Goal: Task Accomplishment & Management: Manage account settings

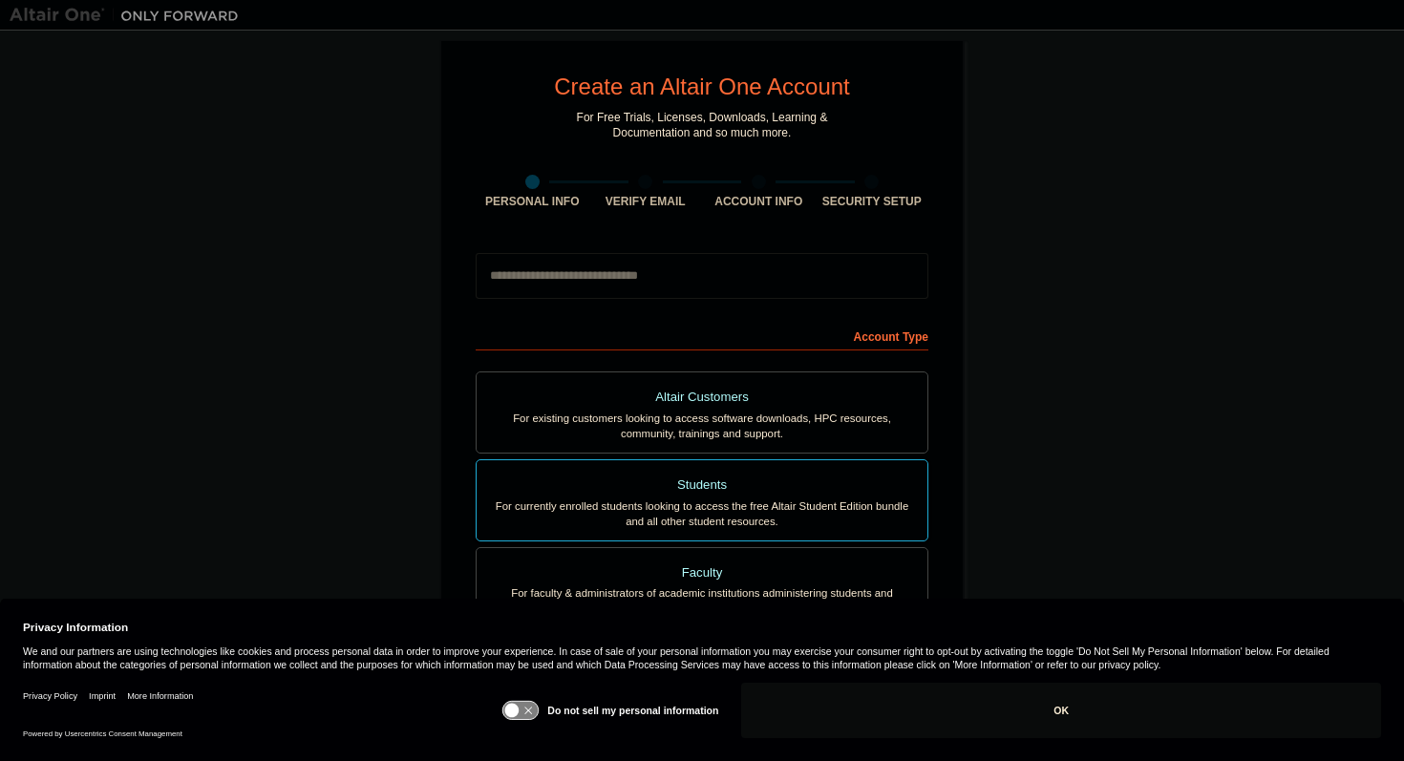
scroll to position [35, 0]
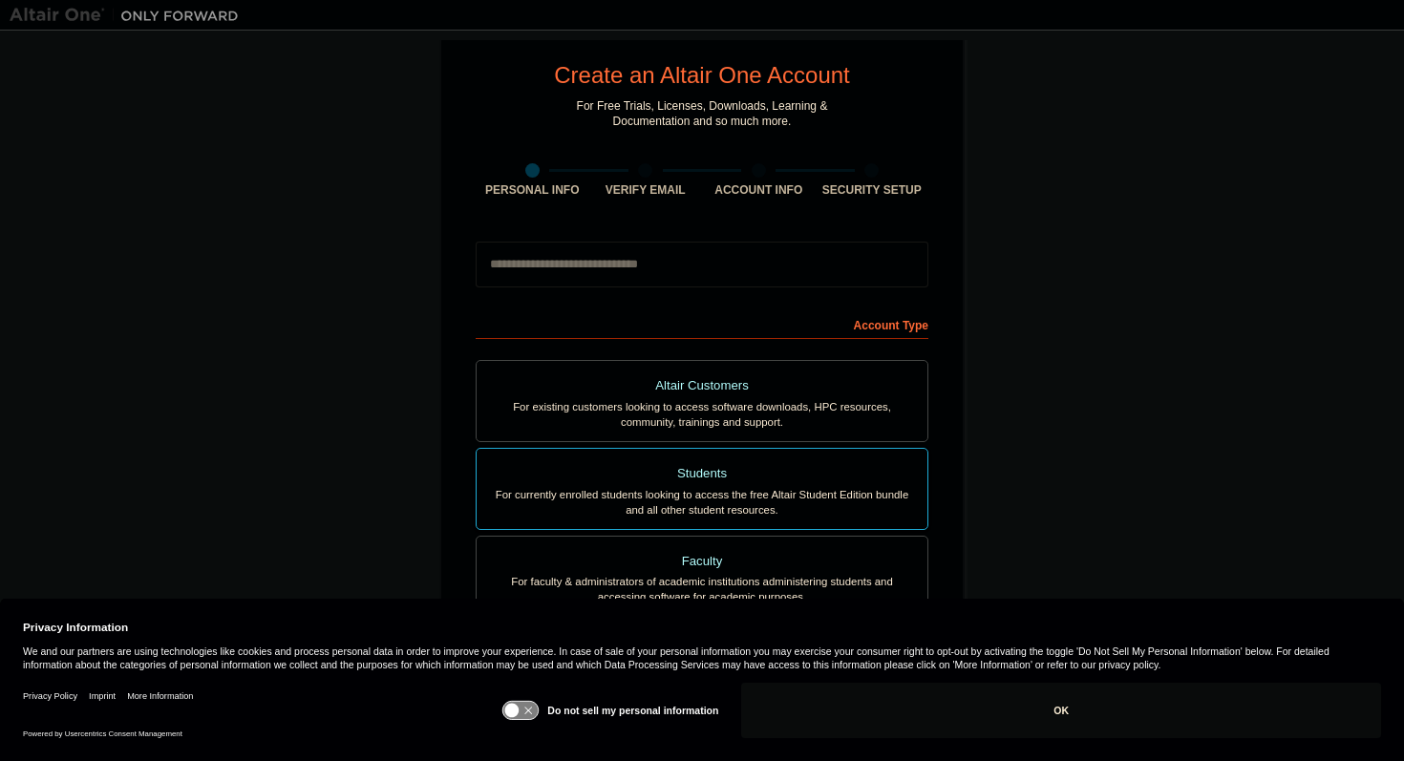
click at [760, 497] on div "For currently enrolled students looking to access the free Altair Student Editi…" at bounding box center [702, 502] width 428 height 31
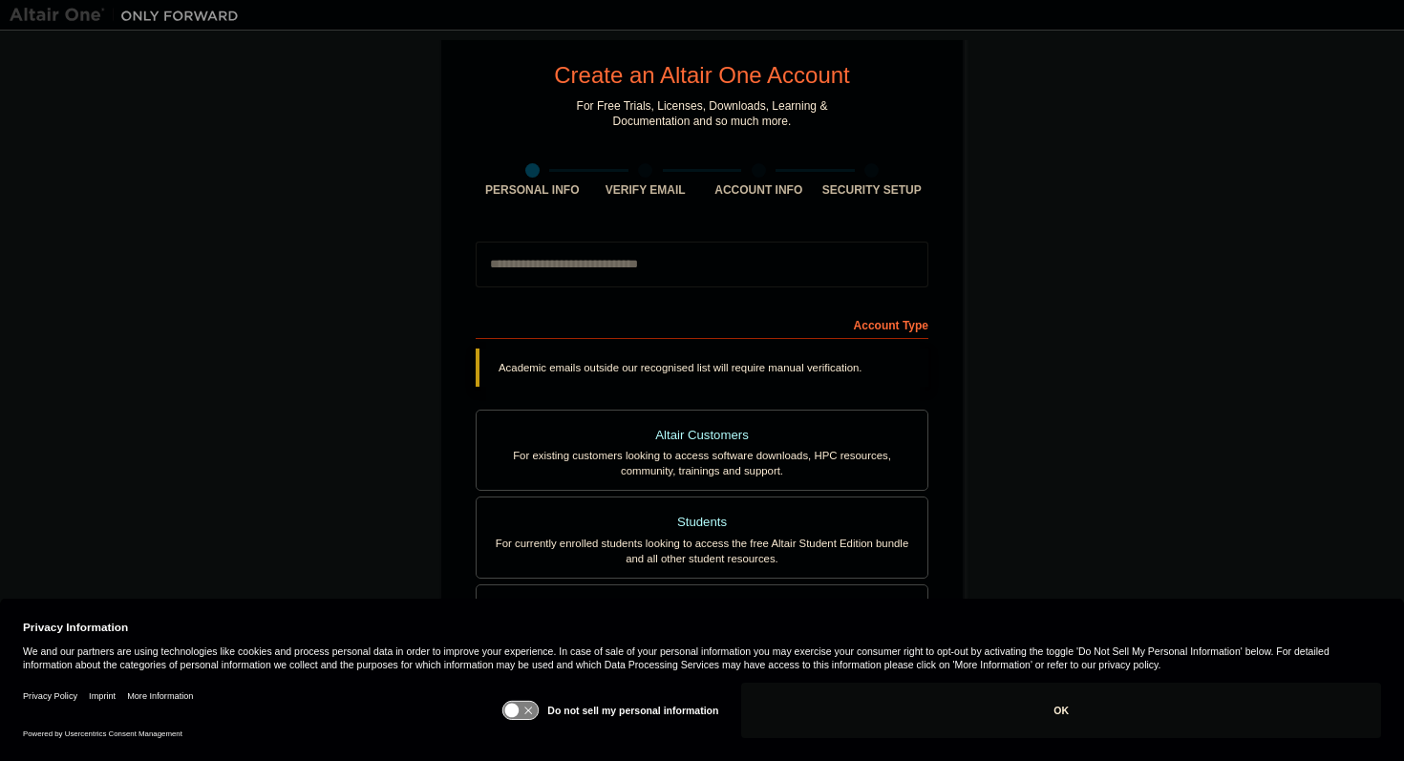
click at [520, 714] on icon at bounding box center [512, 711] width 14 height 14
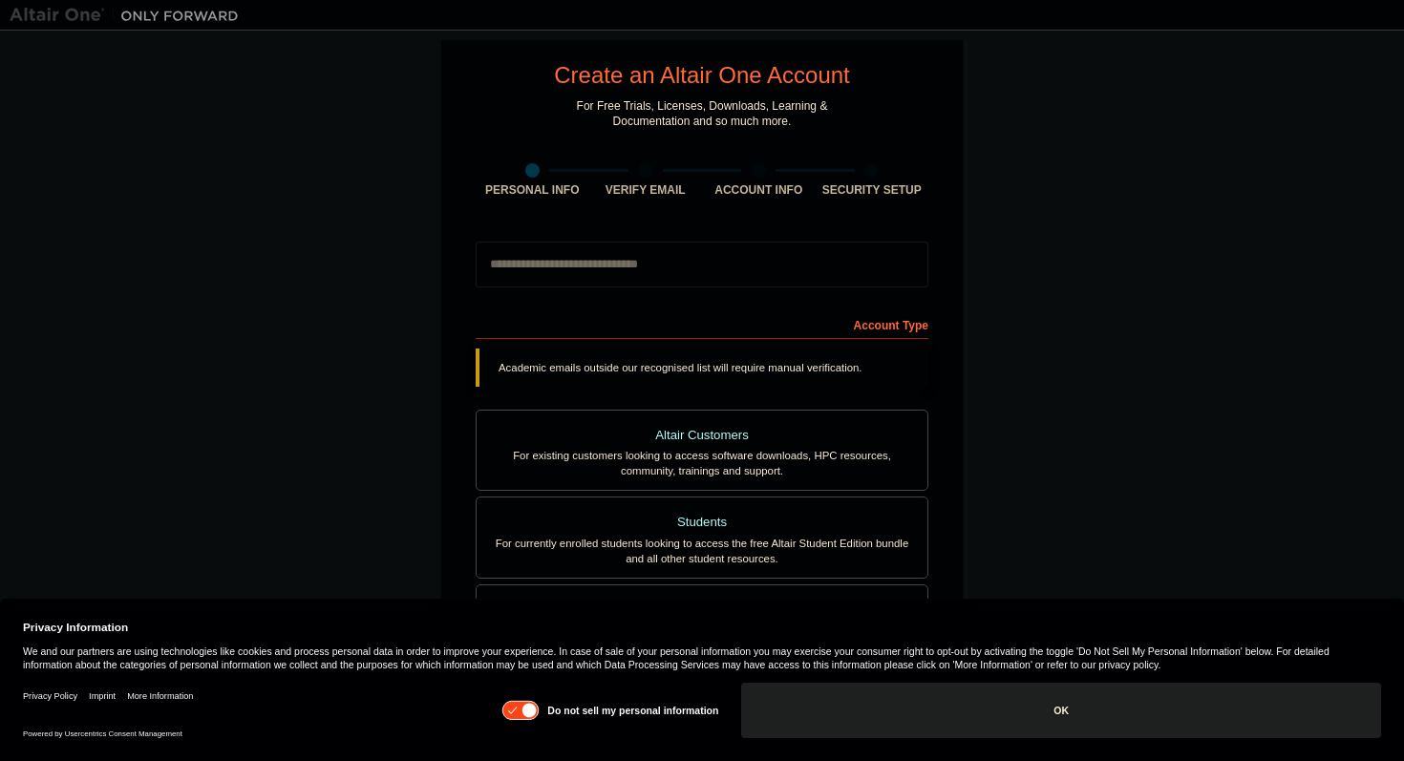
click at [1098, 716] on button "OK" at bounding box center [1061, 710] width 640 height 55
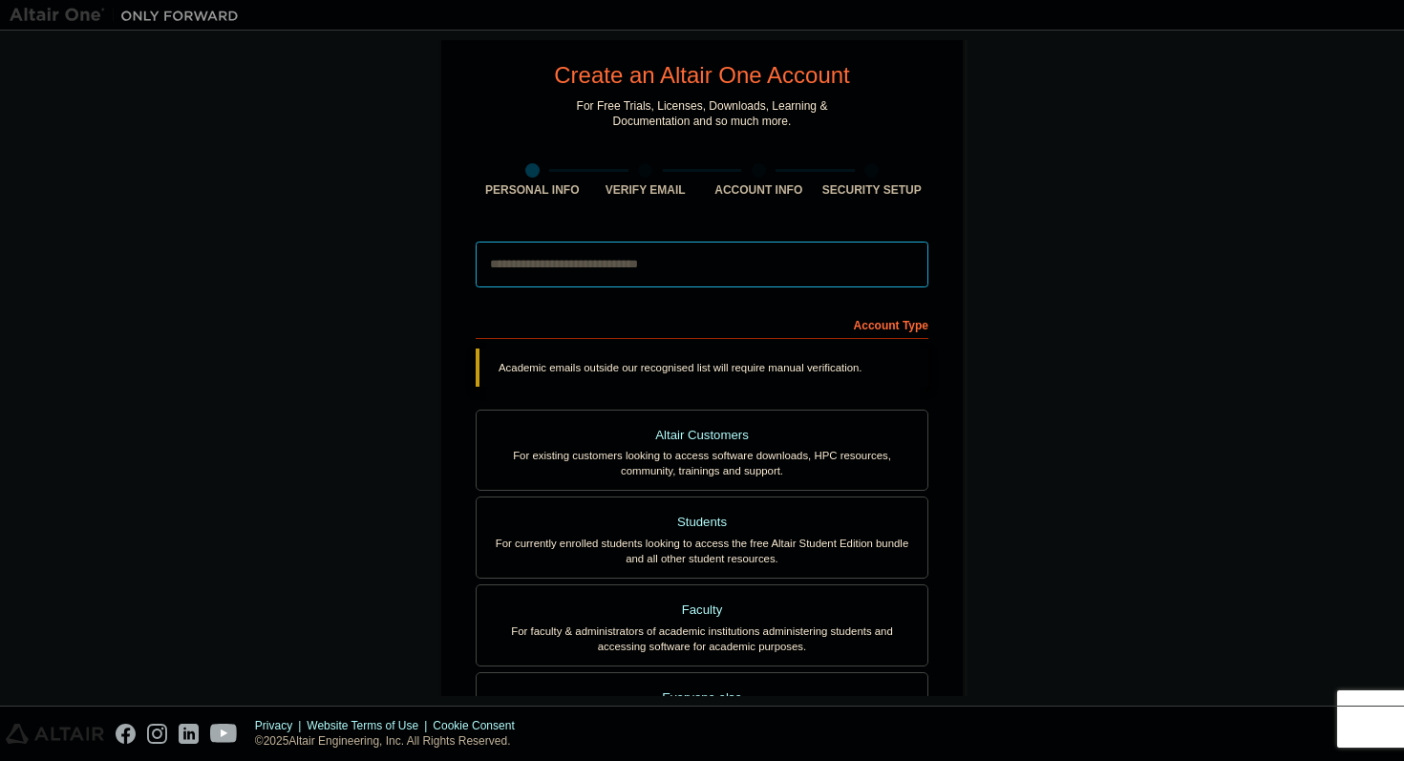
click at [637, 268] on input "email" at bounding box center [702, 265] width 453 height 46
click at [655, 270] on input "email" at bounding box center [702, 265] width 453 height 46
type input "**********"
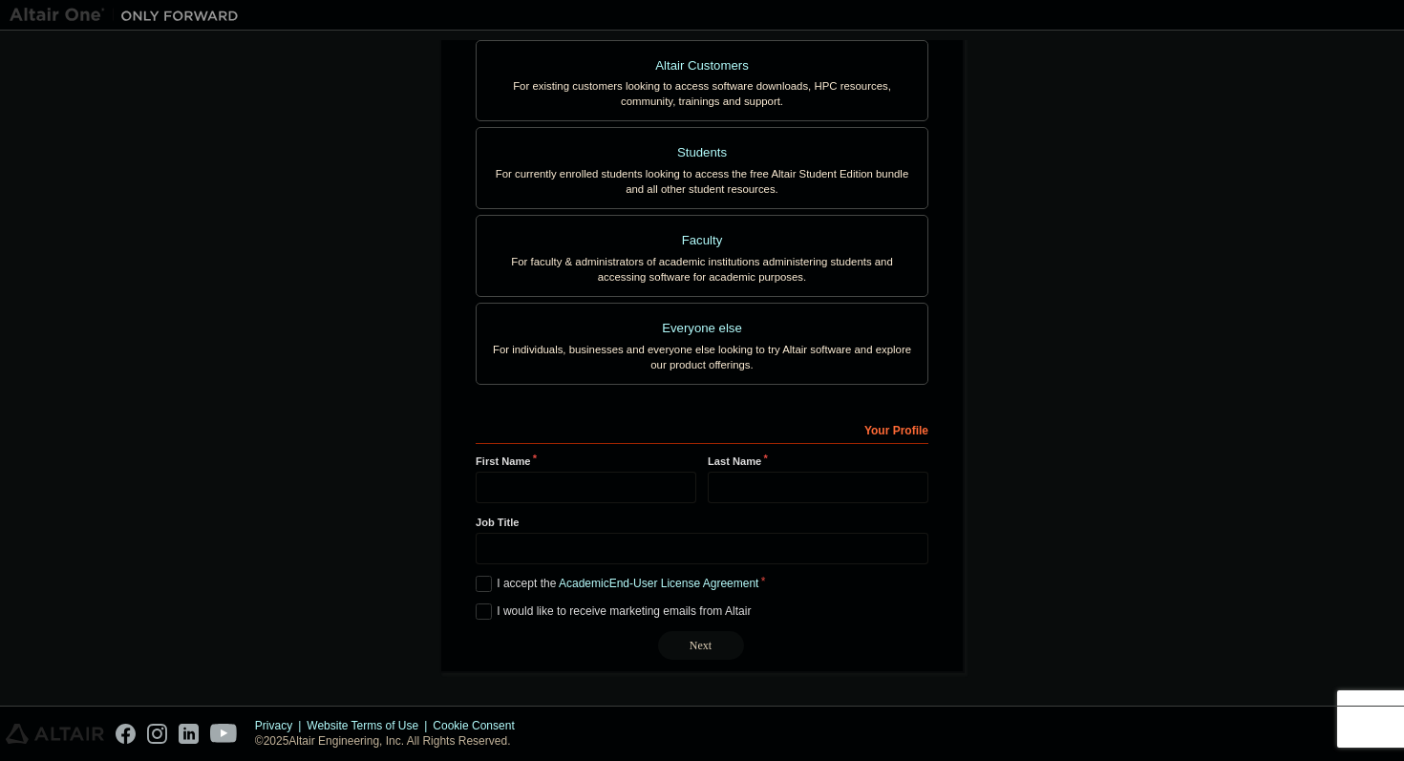
scroll to position [355, 0]
click at [524, 482] on input "text" at bounding box center [586, 488] width 221 height 32
type input "*********"
type input "**********"
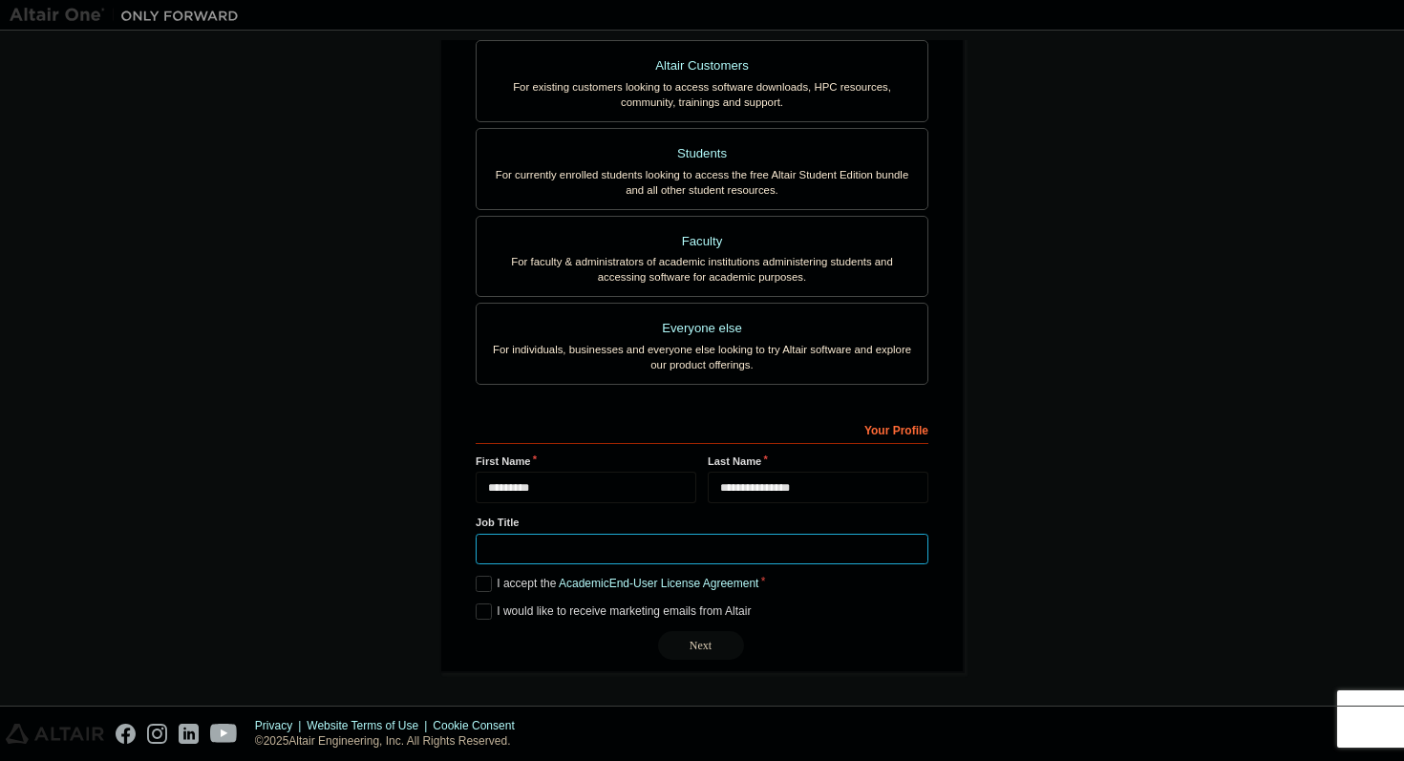
click at [533, 546] on input "text" at bounding box center [702, 550] width 453 height 32
click at [495, 580] on label "I accept the Academic End-User License Agreement" at bounding box center [617, 584] width 283 height 16
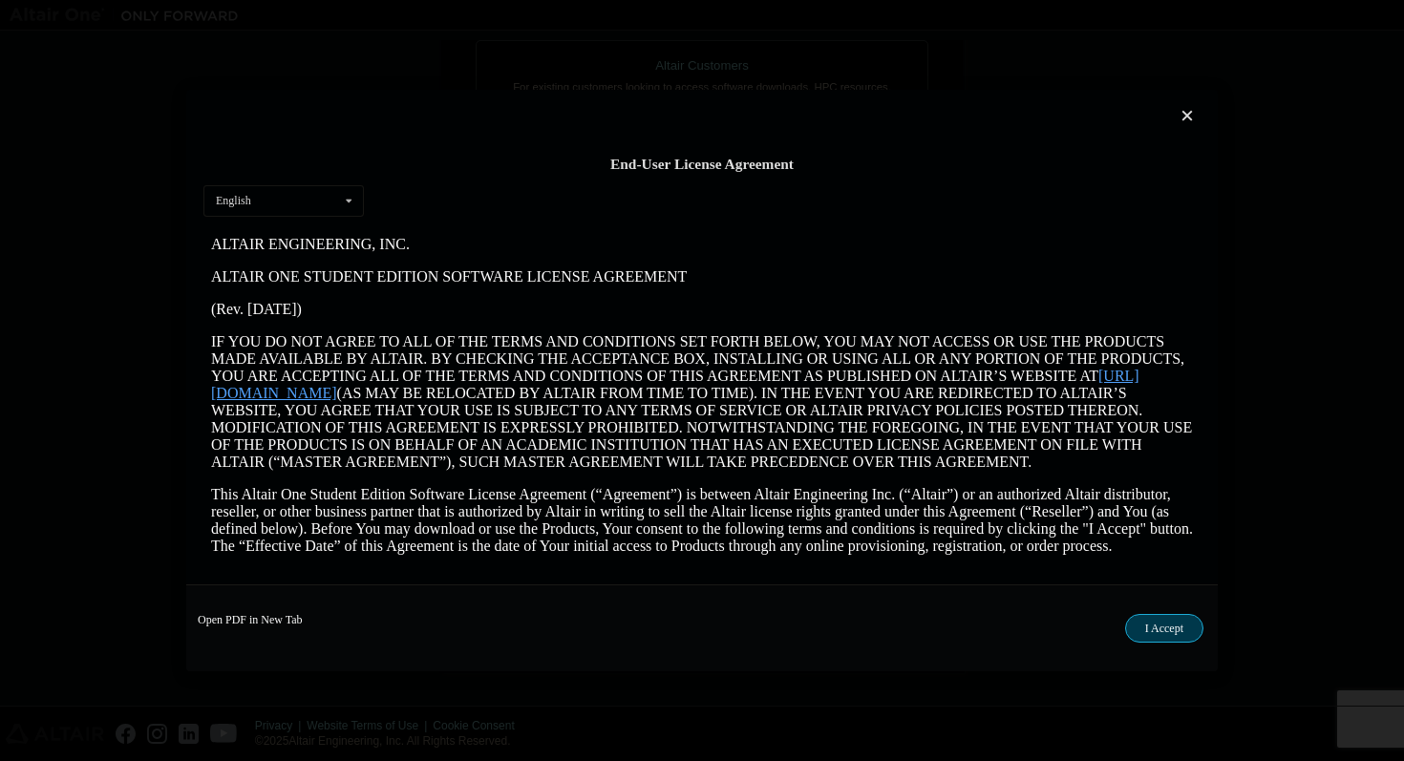
scroll to position [0, 0]
click at [1164, 621] on button "I Accept" at bounding box center [1164, 628] width 78 height 29
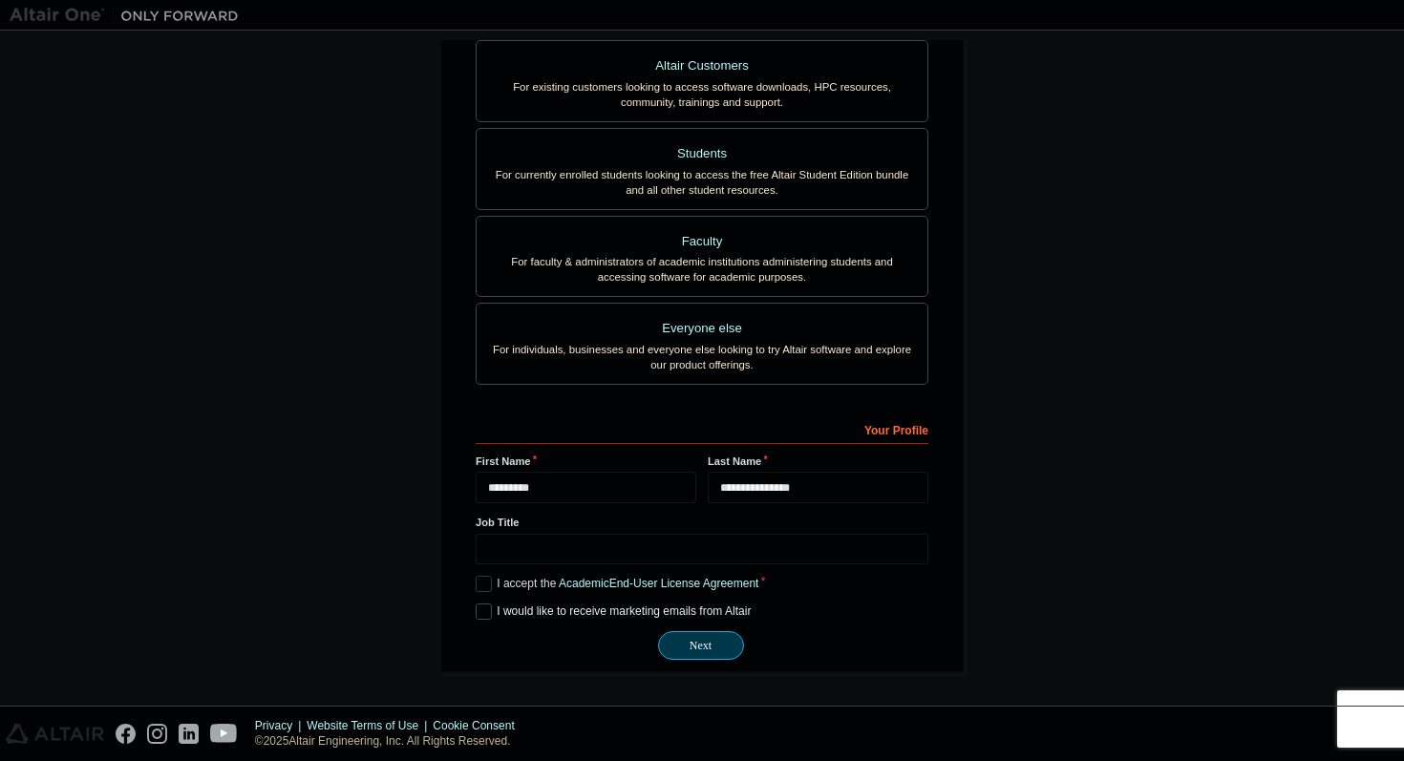
click at [517, 614] on label "I would like to receive marketing emails from Altair" at bounding box center [613, 612] width 275 height 16
click at [674, 613] on label "I would like to receive marketing emails from Altair" at bounding box center [613, 612] width 275 height 16
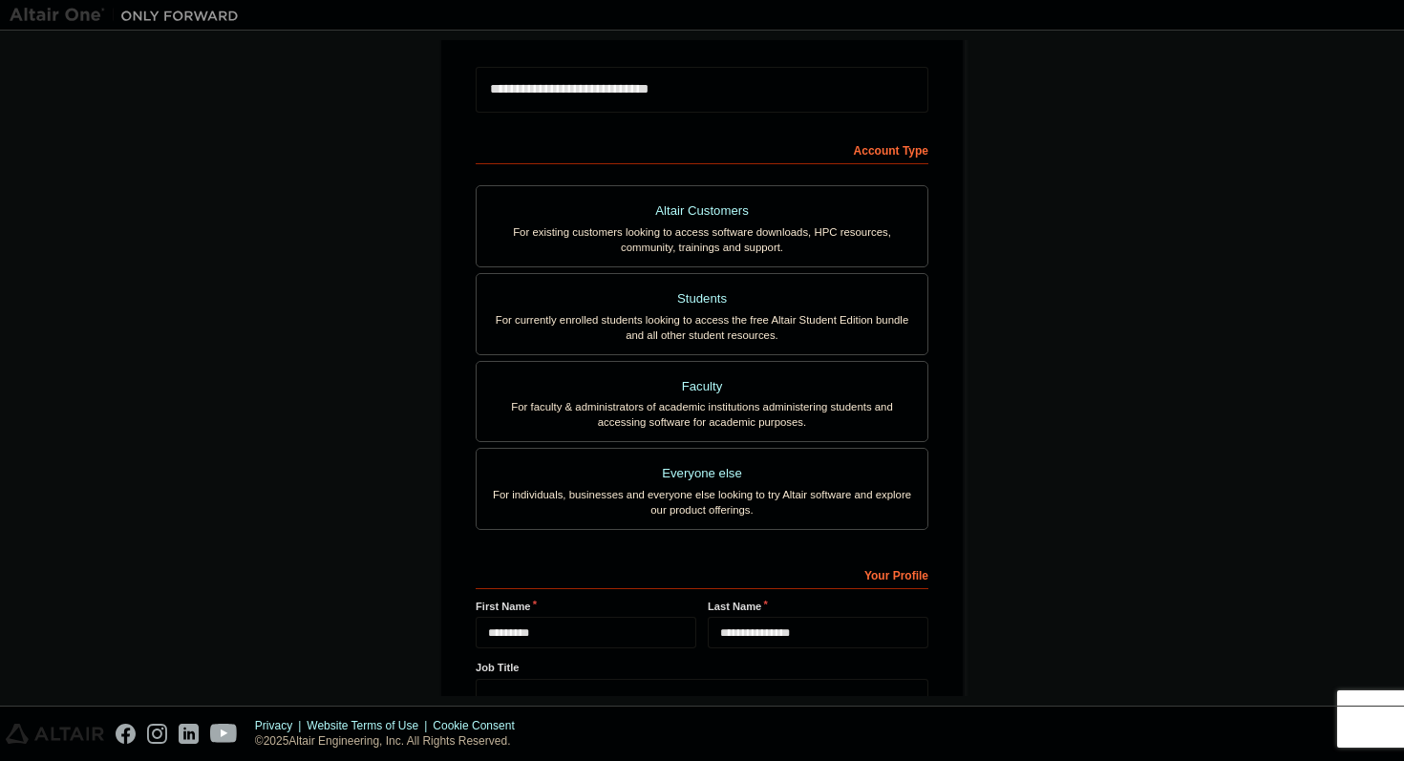
scroll to position [355, 0]
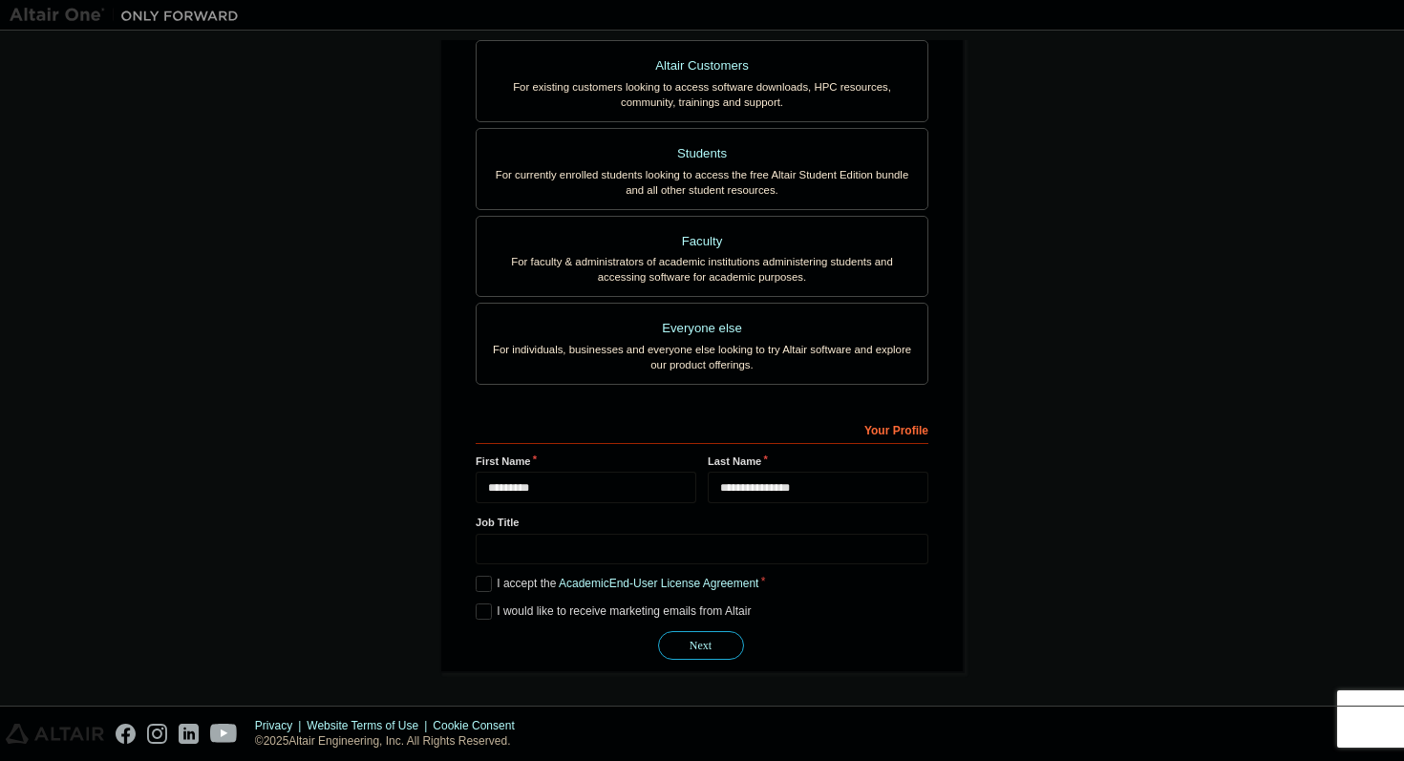
click at [692, 644] on button "Next" at bounding box center [701, 645] width 86 height 29
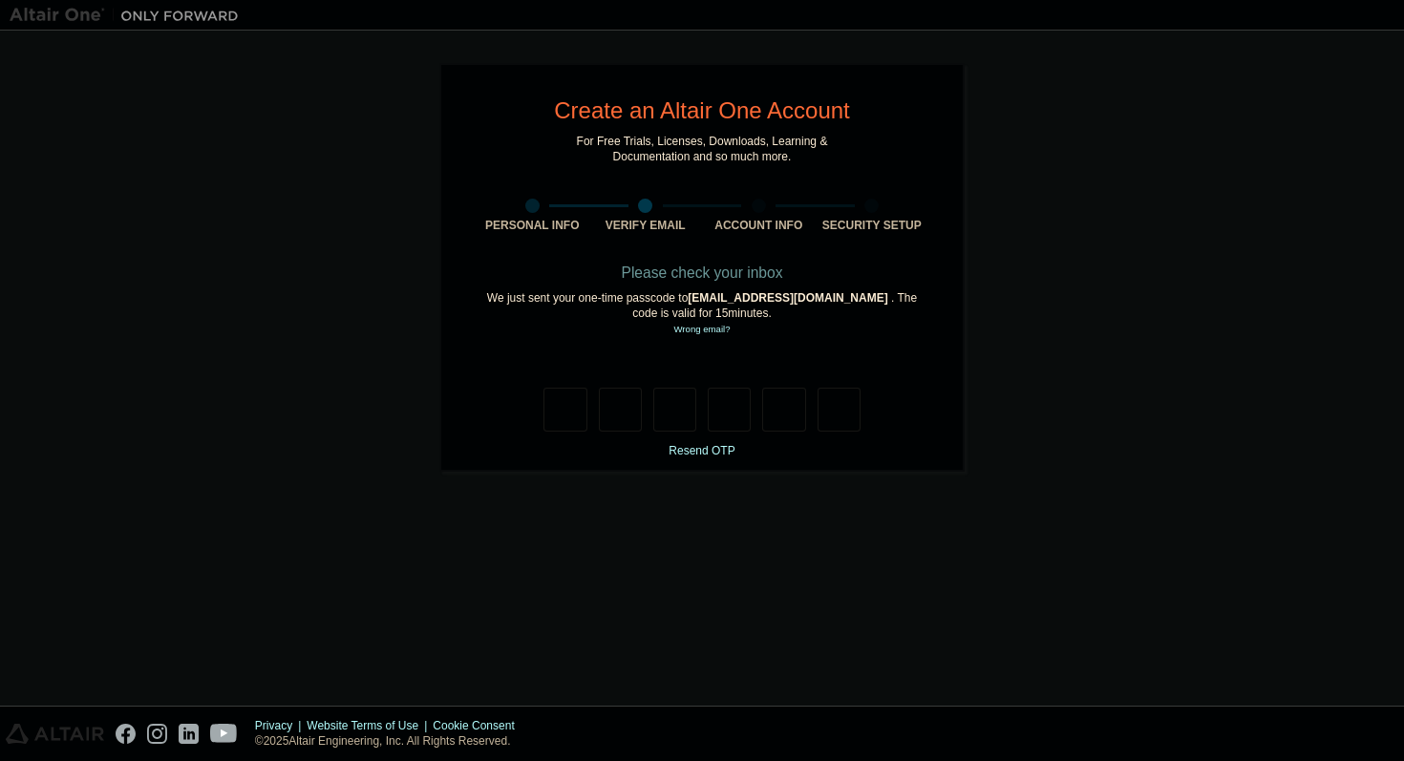
type input "*"
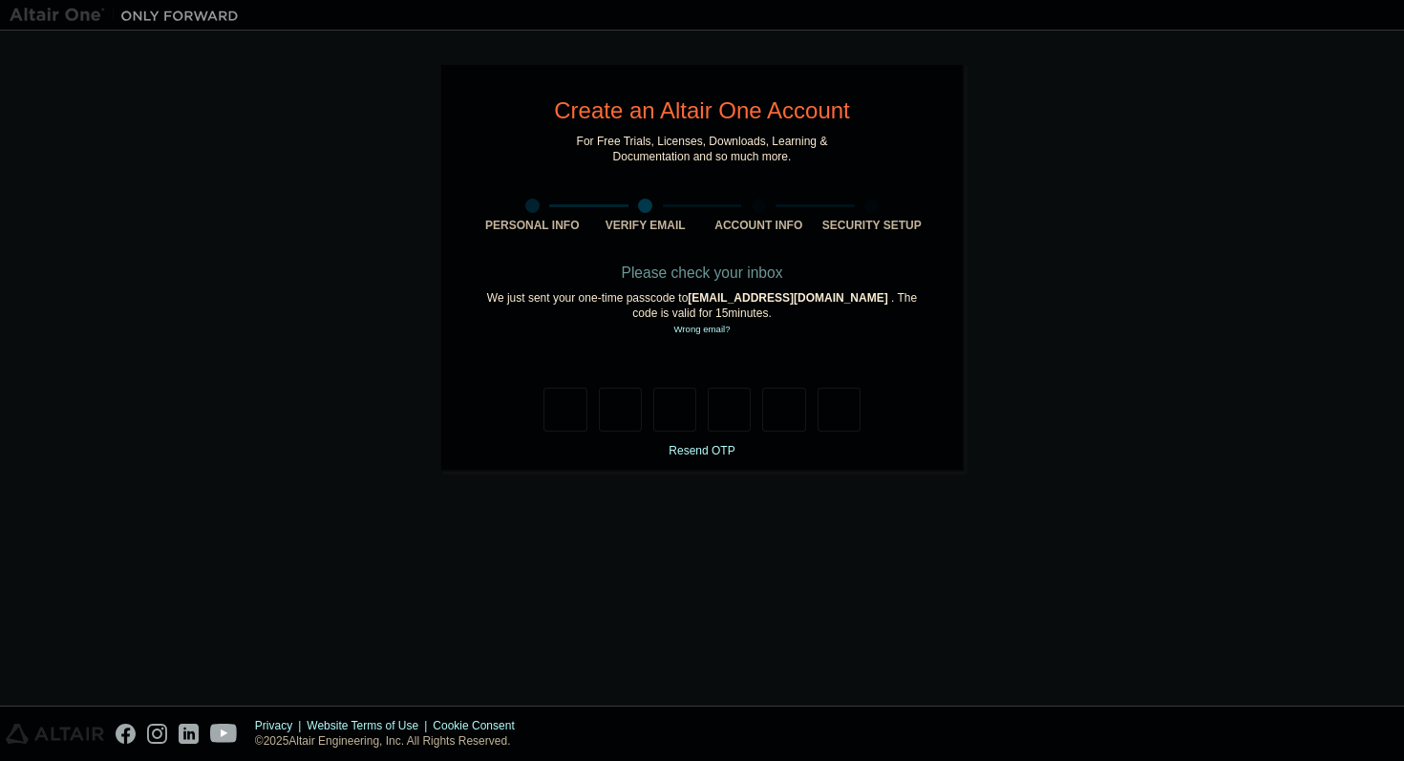
type input "*"
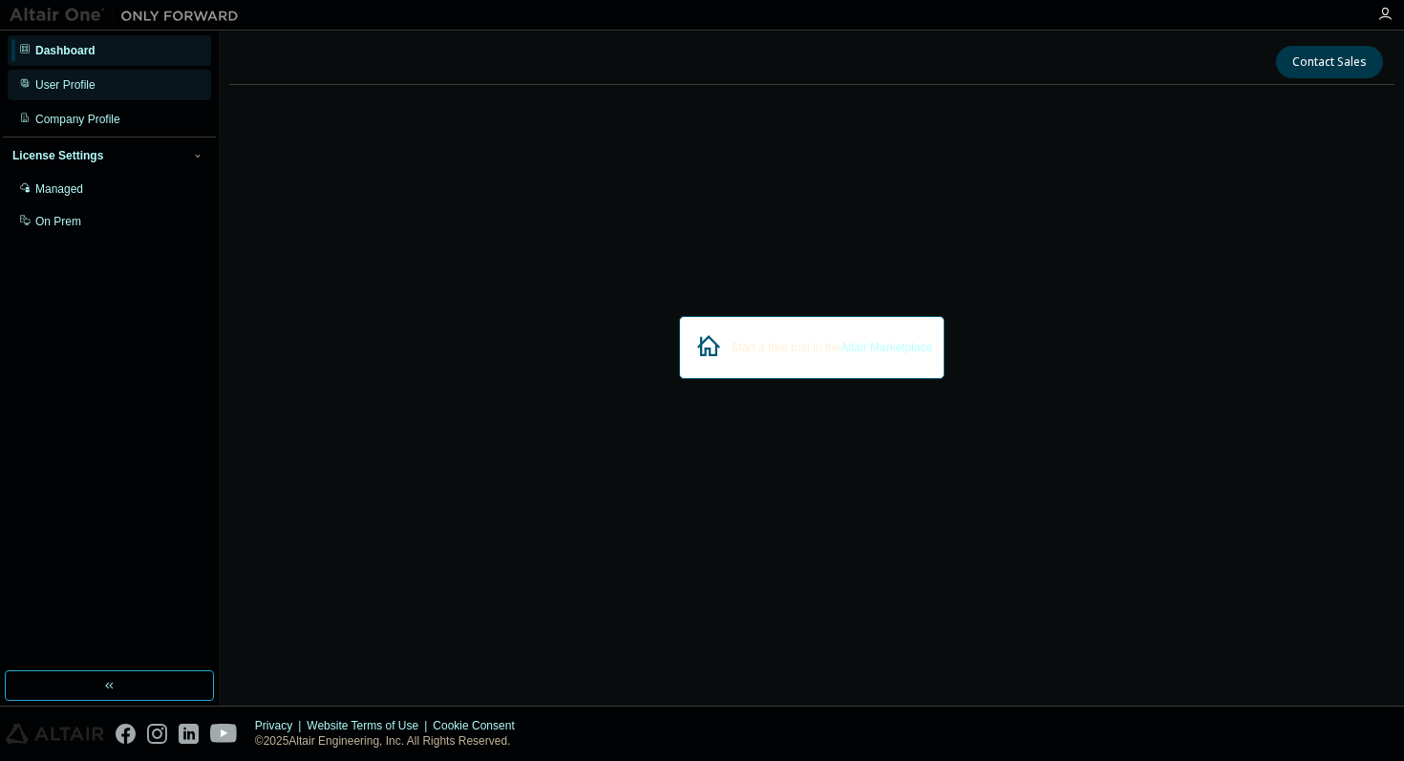
click at [122, 79] on div "User Profile" at bounding box center [109, 85] width 203 height 31
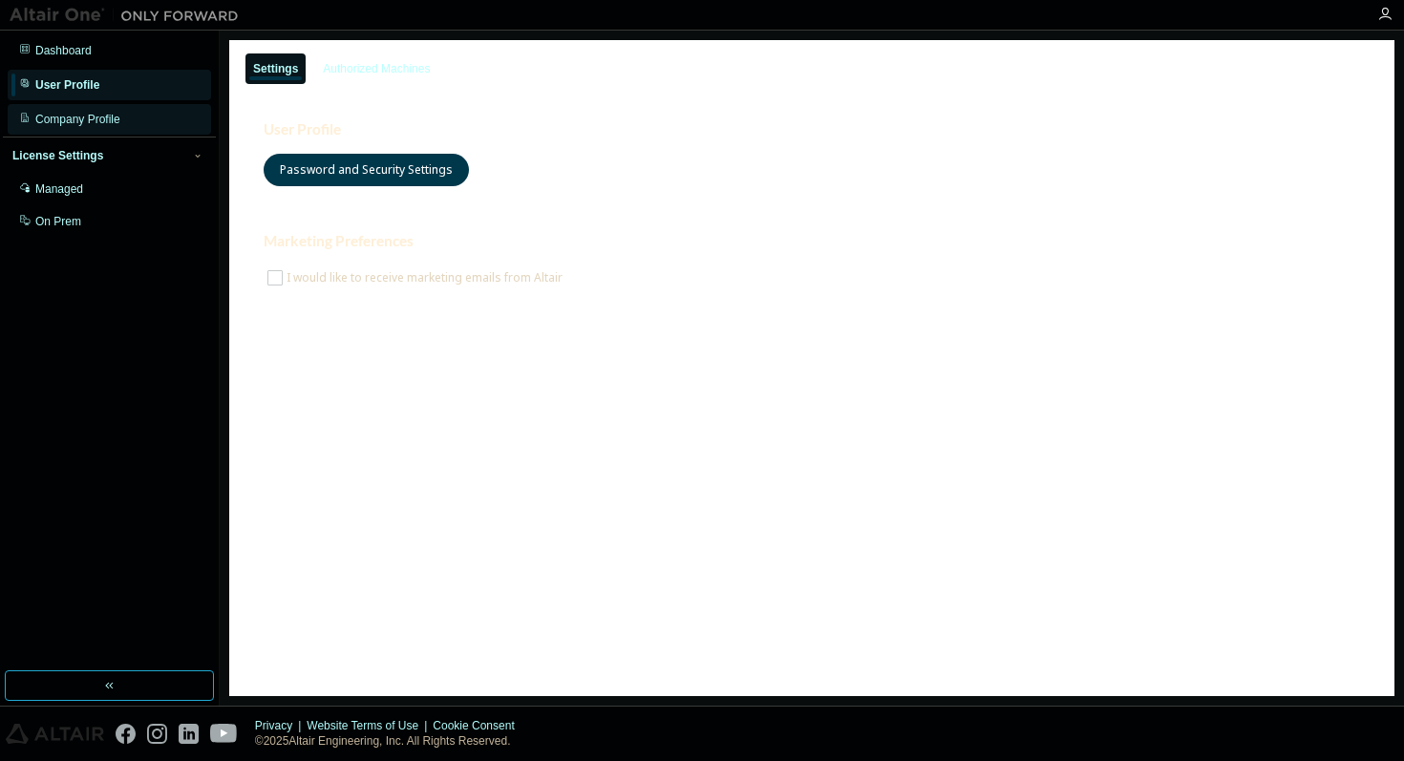
click at [121, 104] on div "Company Profile" at bounding box center [109, 119] width 203 height 31
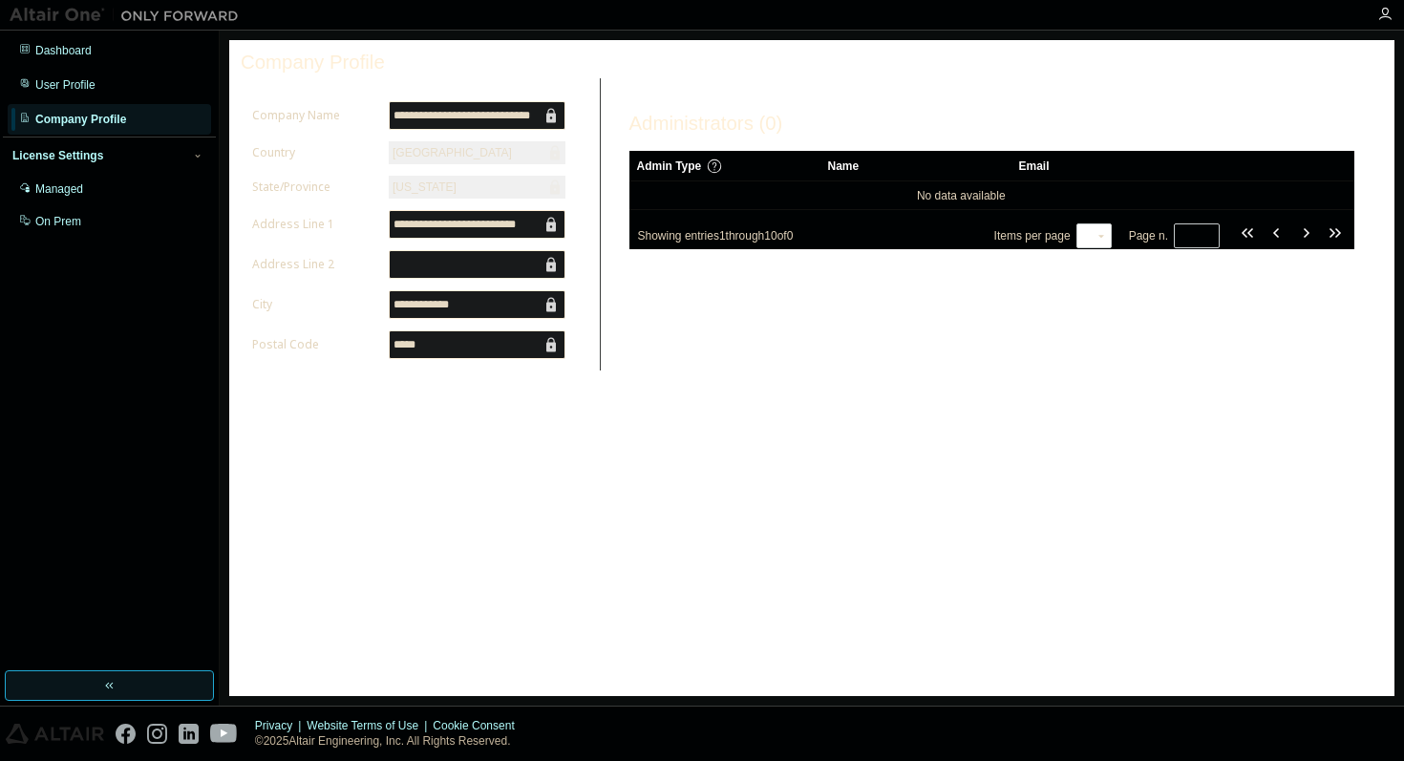
click at [147, 688] on button "button" at bounding box center [109, 686] width 209 height 31
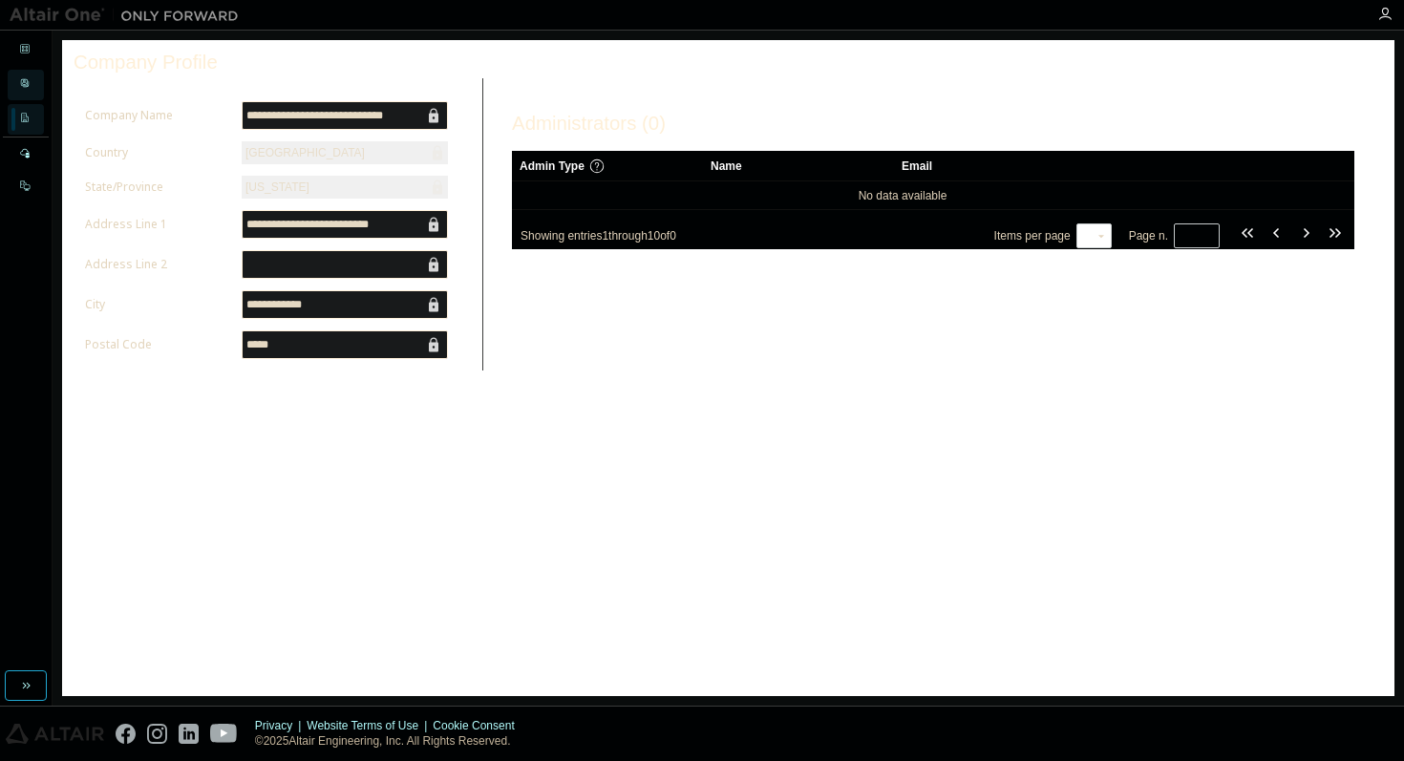
click at [23, 82] on icon at bounding box center [24, 82] width 11 height 11
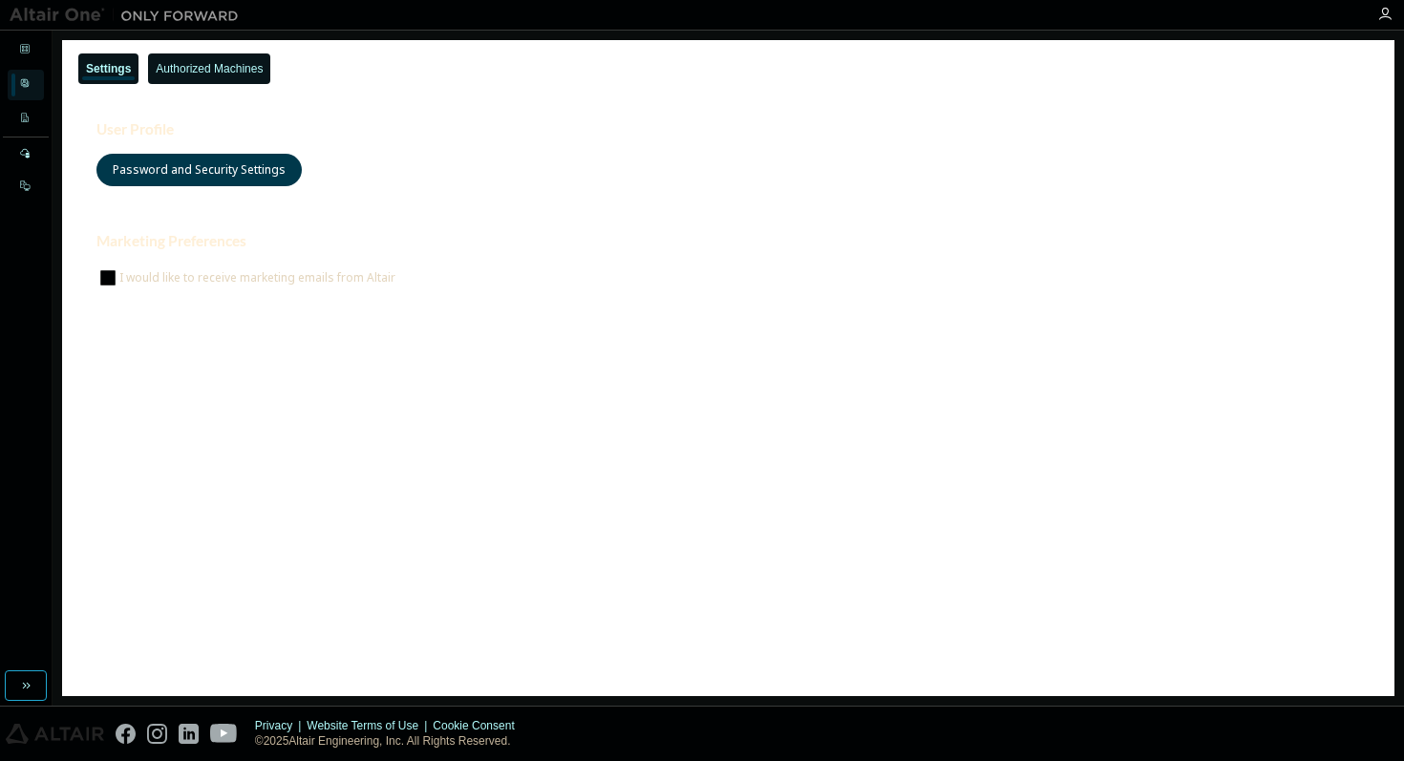
click at [201, 72] on div "Authorized Machines" at bounding box center [209, 68] width 107 height 15
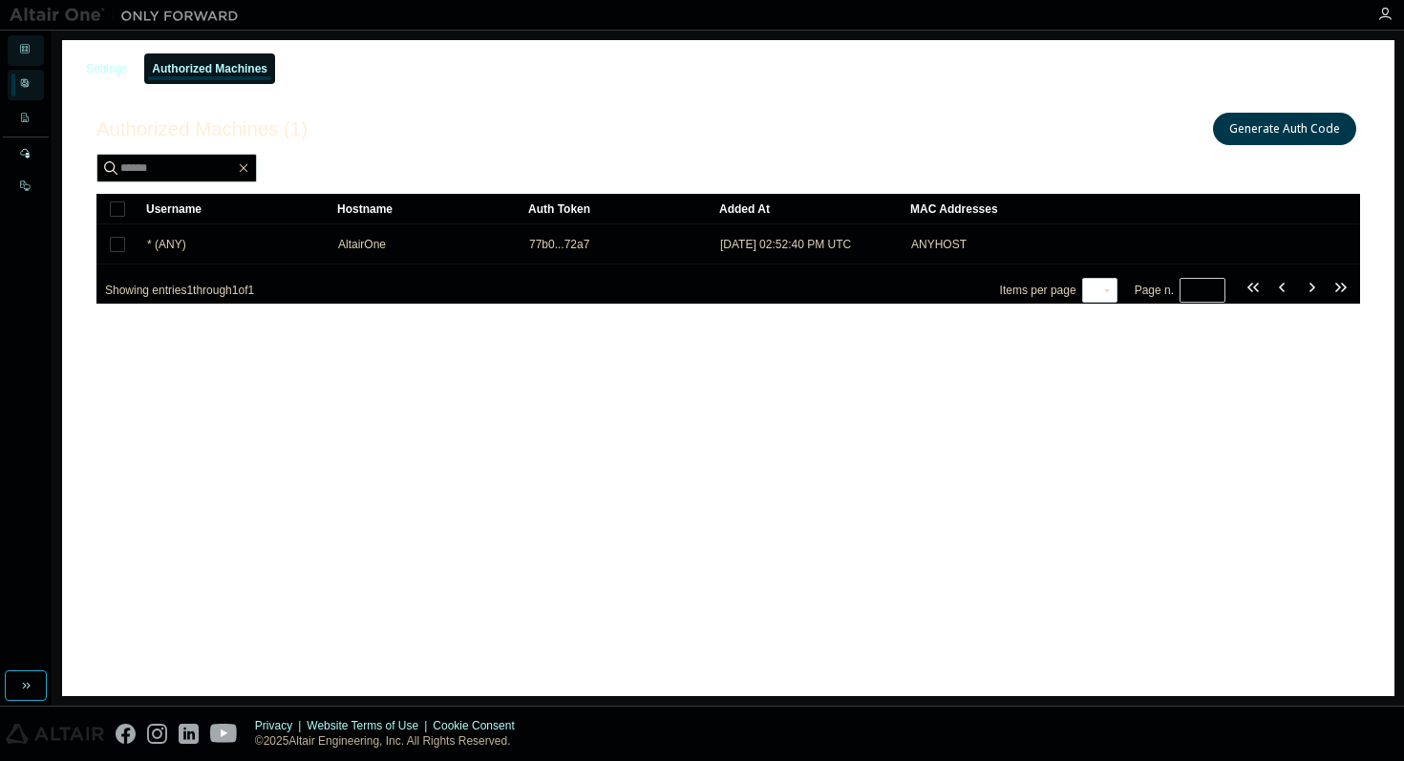
click at [38, 57] on div "Dashboard" at bounding box center [26, 50] width 36 height 31
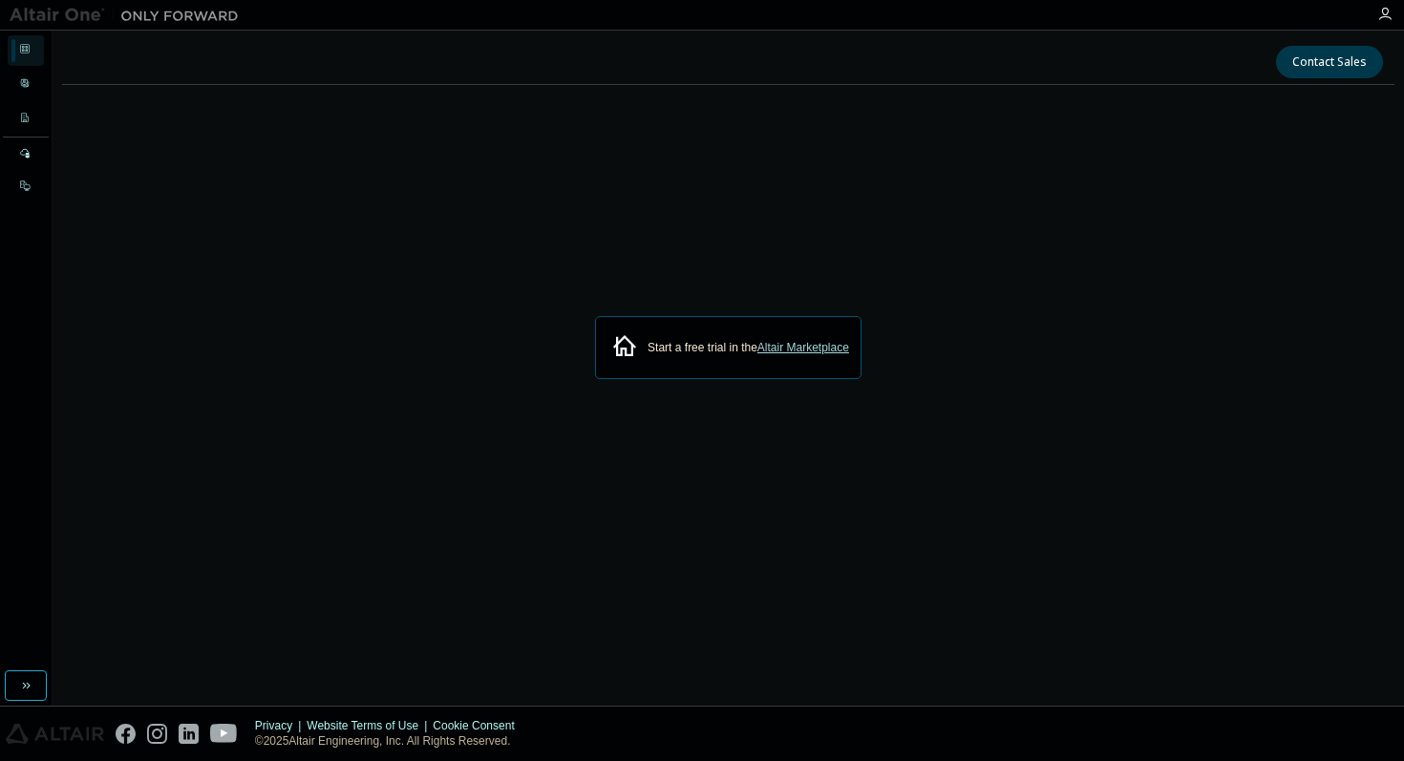
click at [803, 352] on link "Altair Marketplace" at bounding box center [804, 347] width 92 height 13
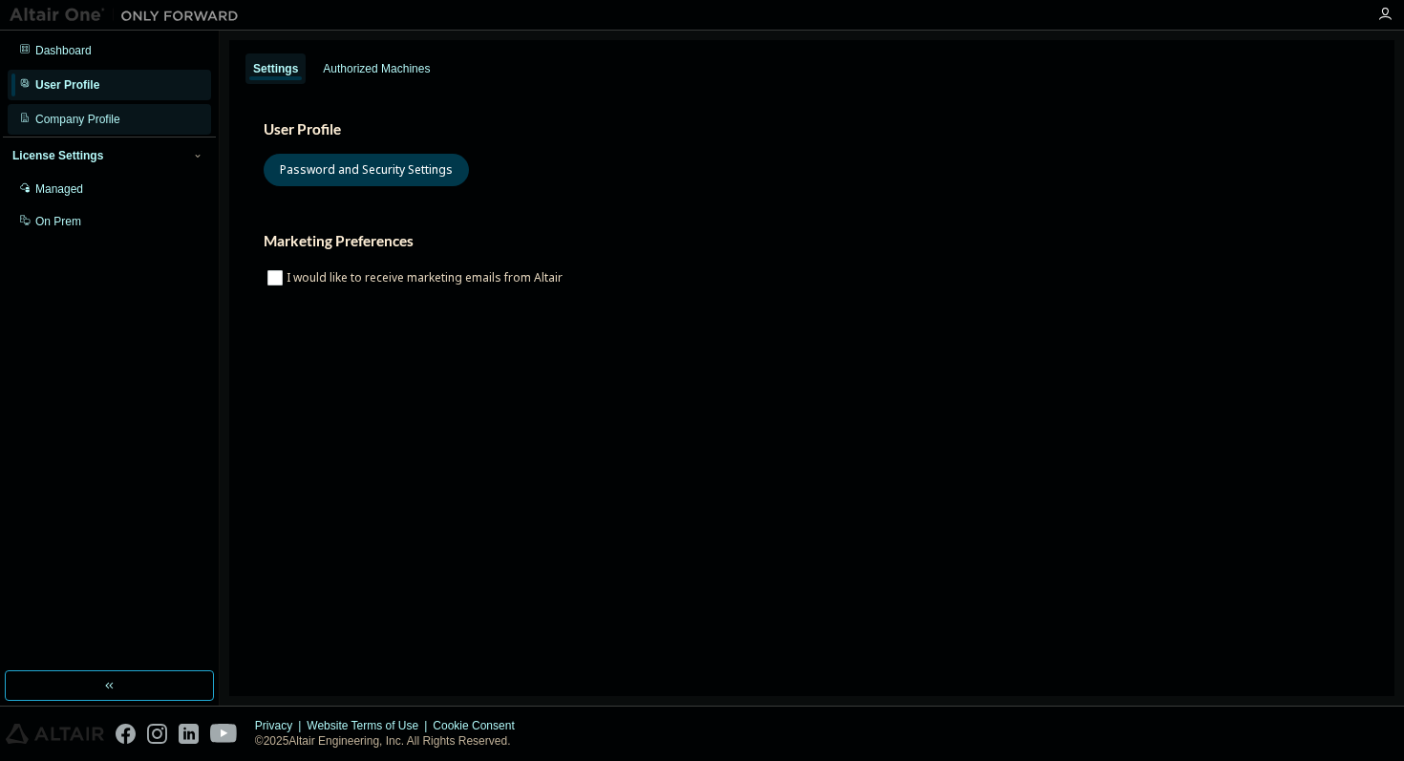
click at [80, 127] on div "Company Profile" at bounding box center [109, 119] width 203 height 31
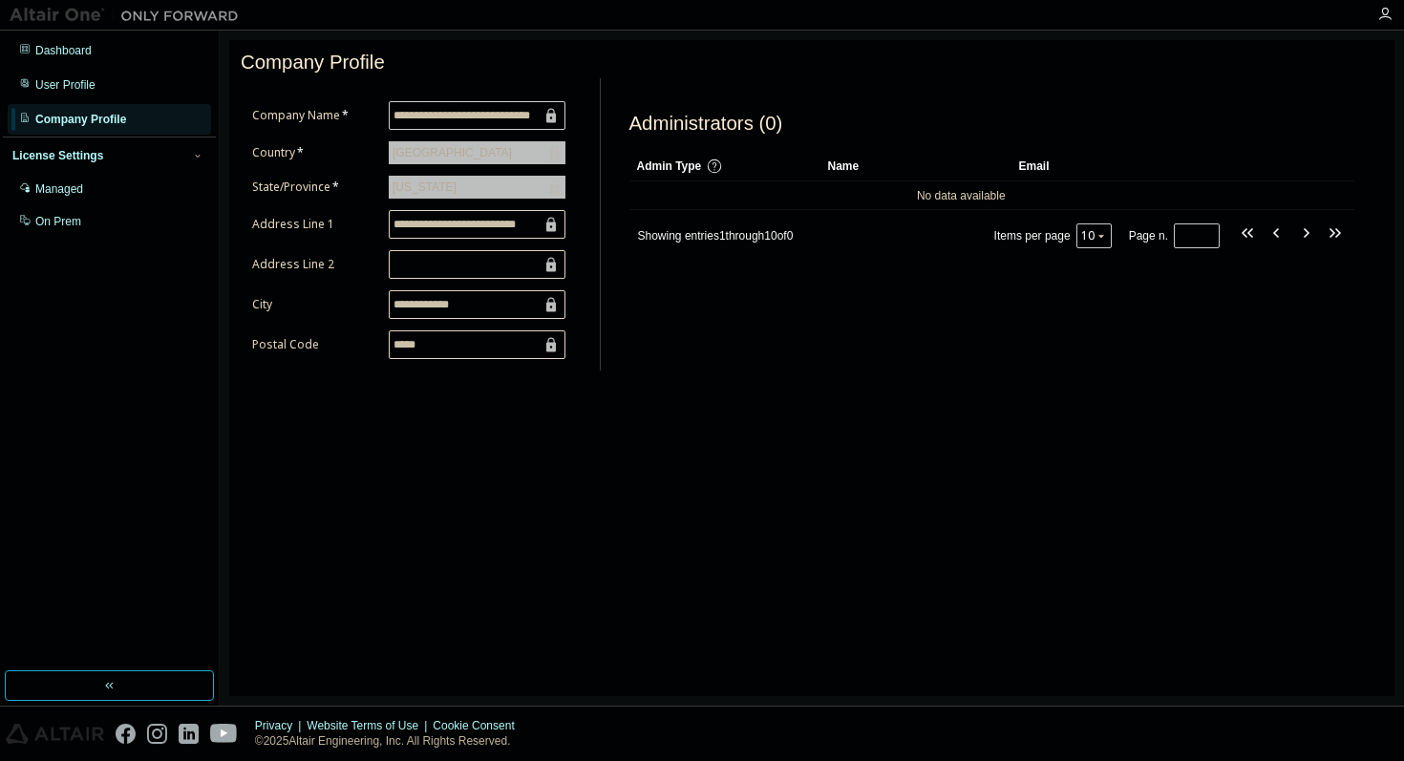
click at [503, 113] on input "**********" at bounding box center [468, 115] width 148 height 19
click at [498, 163] on div "United States of America" at bounding box center [452, 152] width 125 height 21
click at [499, 186] on div "Kentucky" at bounding box center [477, 187] width 177 height 23
click at [492, 244] on form "**********" at bounding box center [408, 230] width 313 height 258
click at [489, 272] on input "text" at bounding box center [468, 264] width 148 height 19
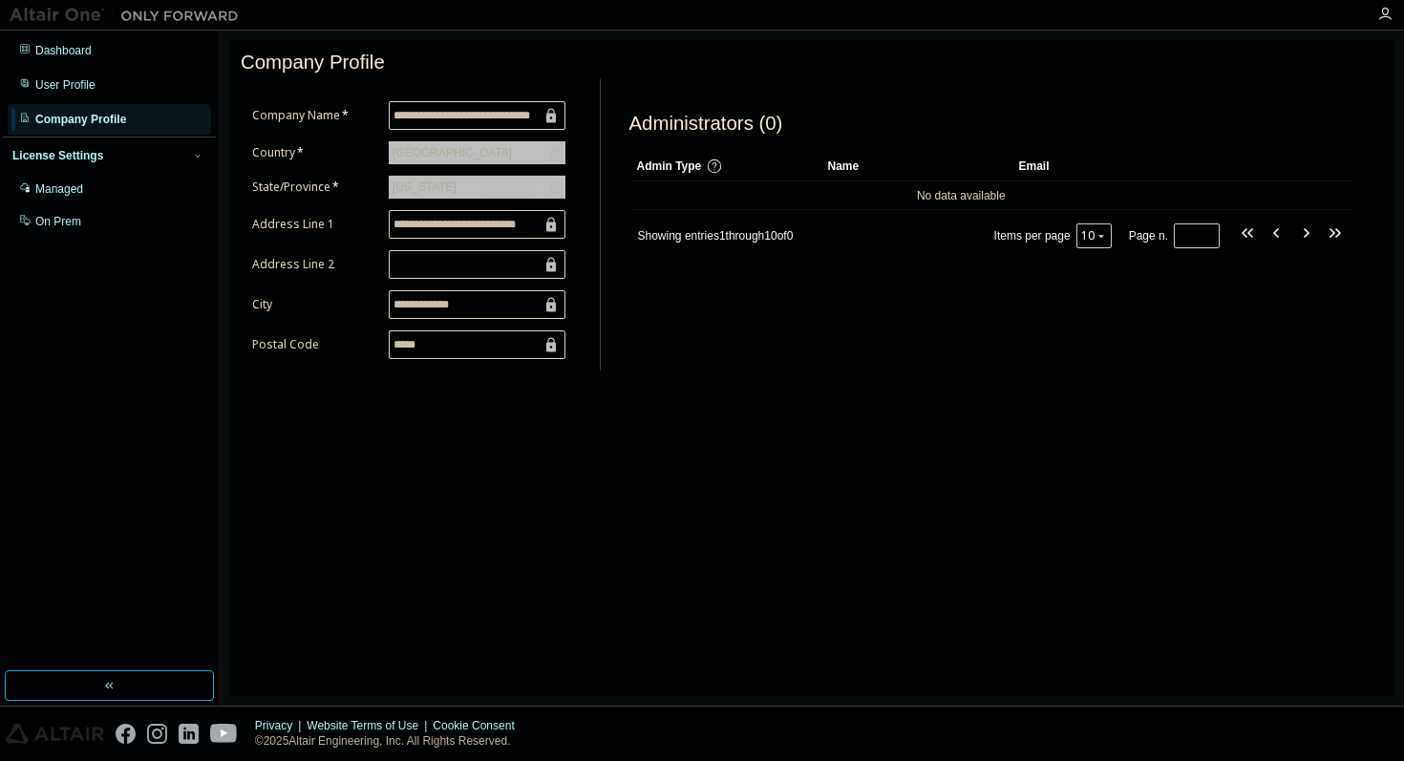
click at [490, 279] on span at bounding box center [477, 264] width 177 height 29
click at [487, 313] on input "**********" at bounding box center [468, 304] width 148 height 19
click at [491, 342] on input "*****" at bounding box center [468, 344] width 148 height 19
click at [137, 698] on button "button" at bounding box center [109, 686] width 209 height 31
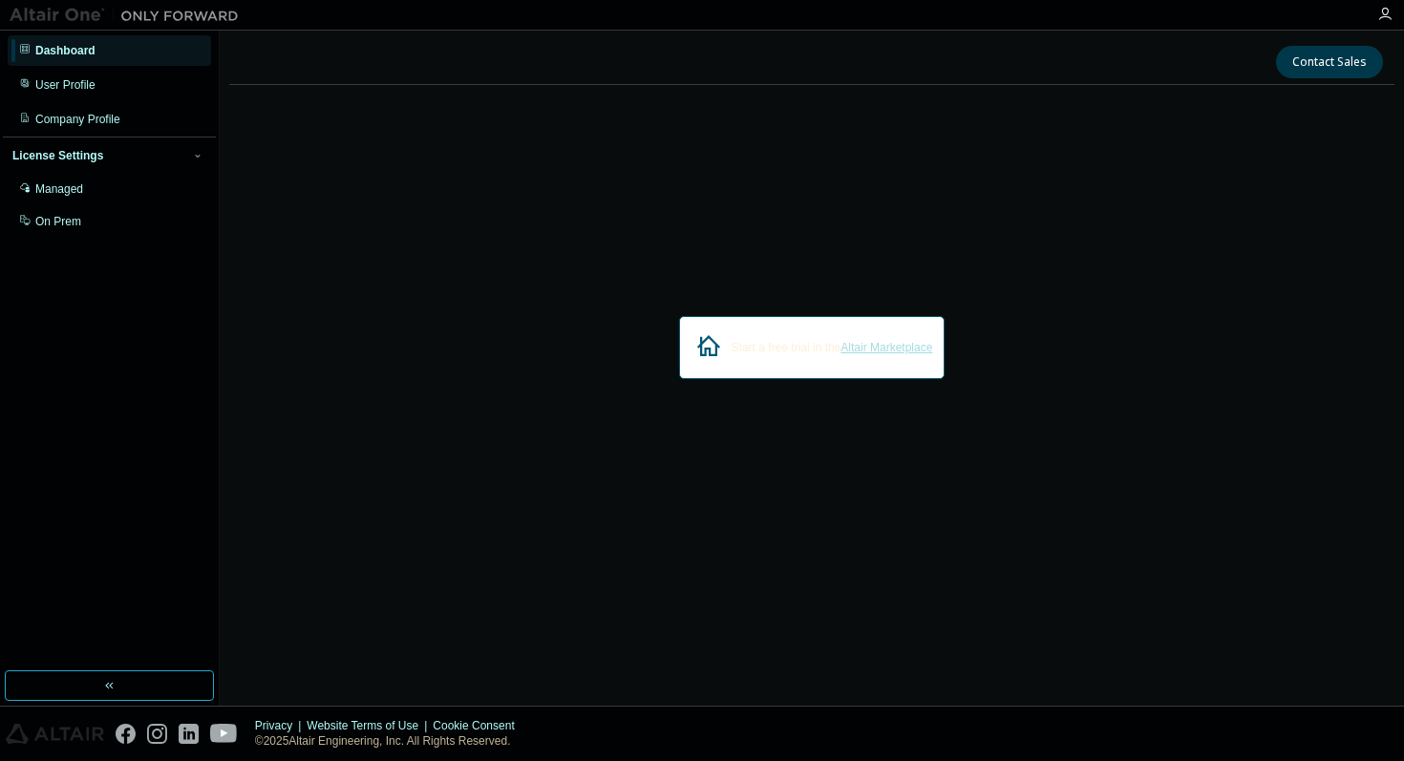
click at [871, 351] on link "Altair Marketplace" at bounding box center [887, 347] width 92 height 13
